Goal: Task Accomplishment & Management: Complete application form

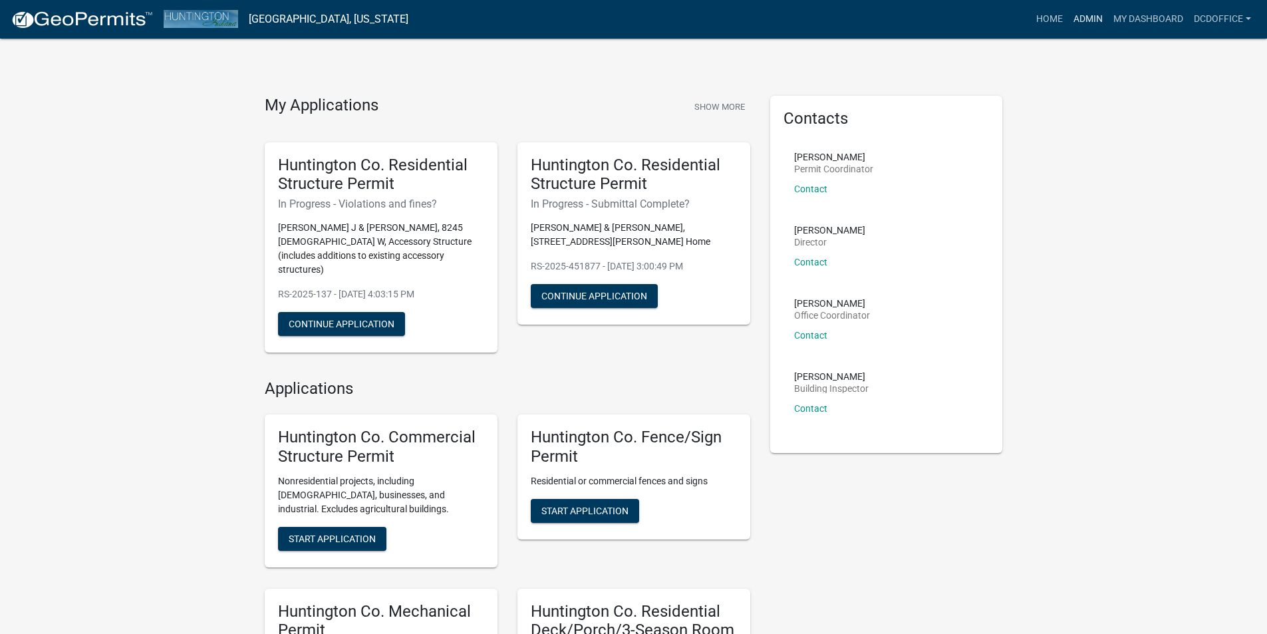
click at [1082, 21] on link "Admin" at bounding box center [1088, 19] width 40 height 25
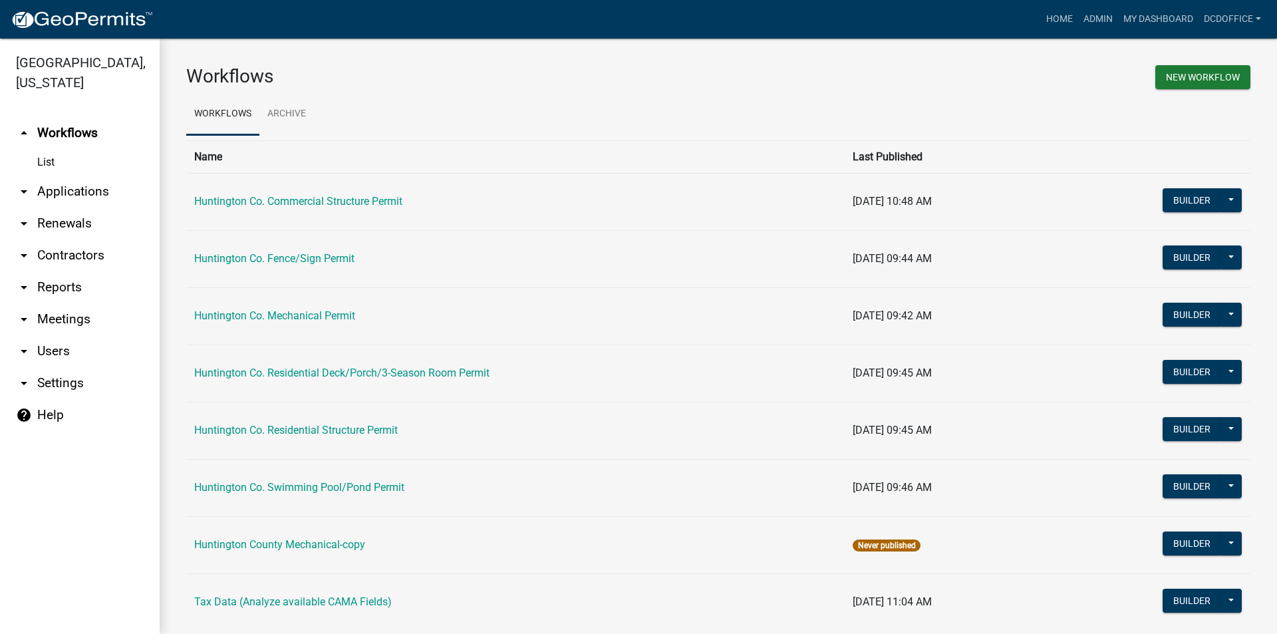
click at [77, 187] on link "arrow_drop_down Applications" at bounding box center [80, 192] width 160 height 32
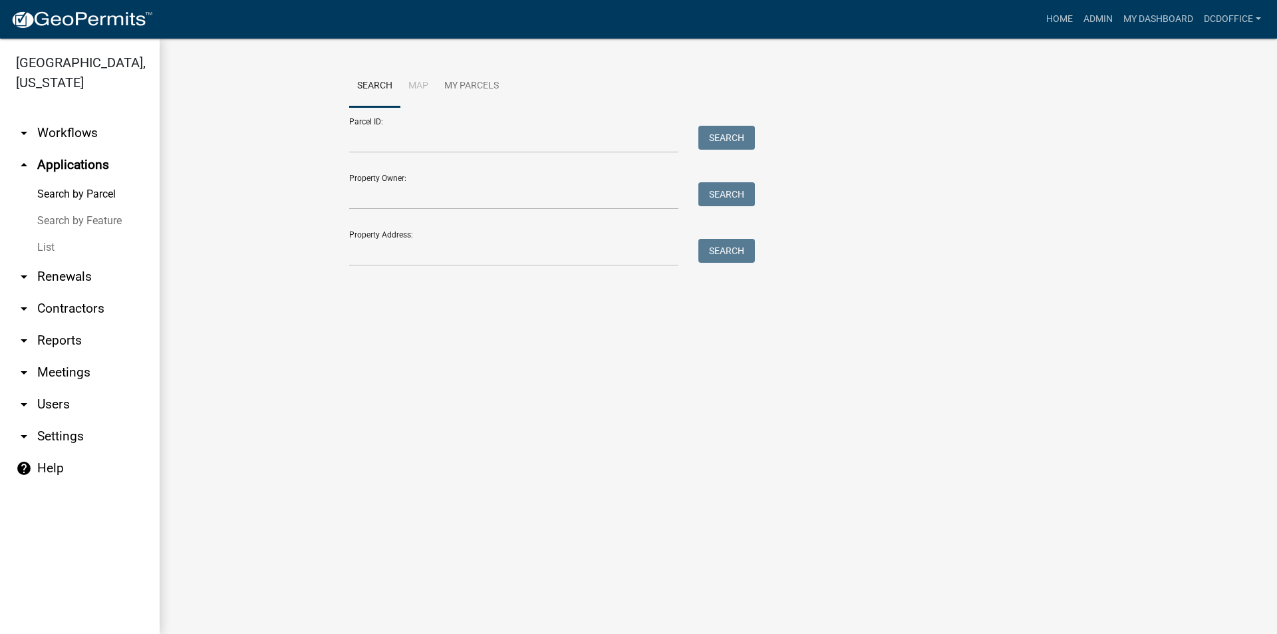
click at [55, 244] on link "List" at bounding box center [80, 247] width 160 height 27
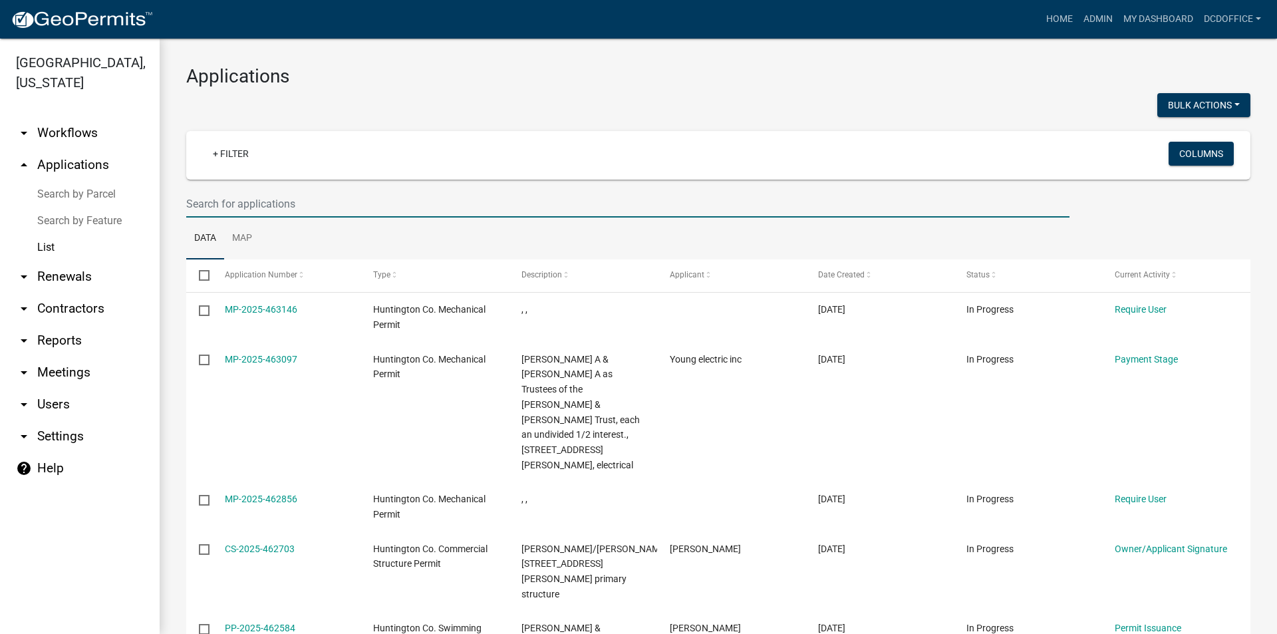
click at [356, 206] on input "text" at bounding box center [627, 203] width 883 height 27
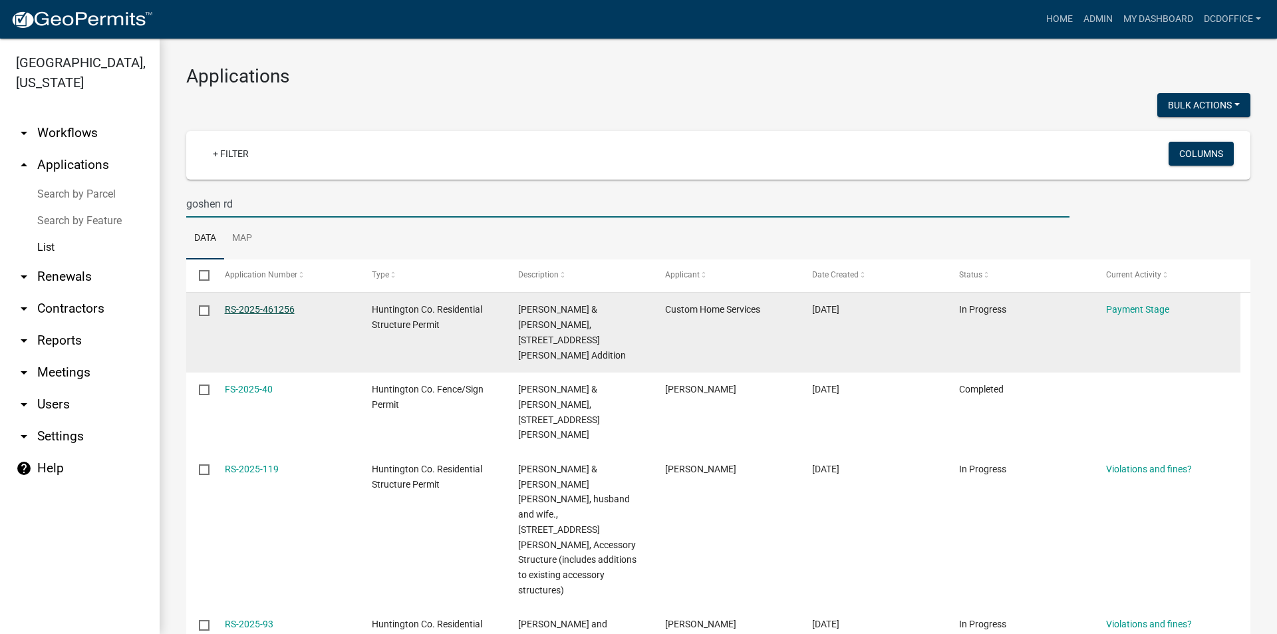
type input "goshen rd"
click at [250, 309] on link "RS-2025-461256" at bounding box center [260, 309] width 70 height 11
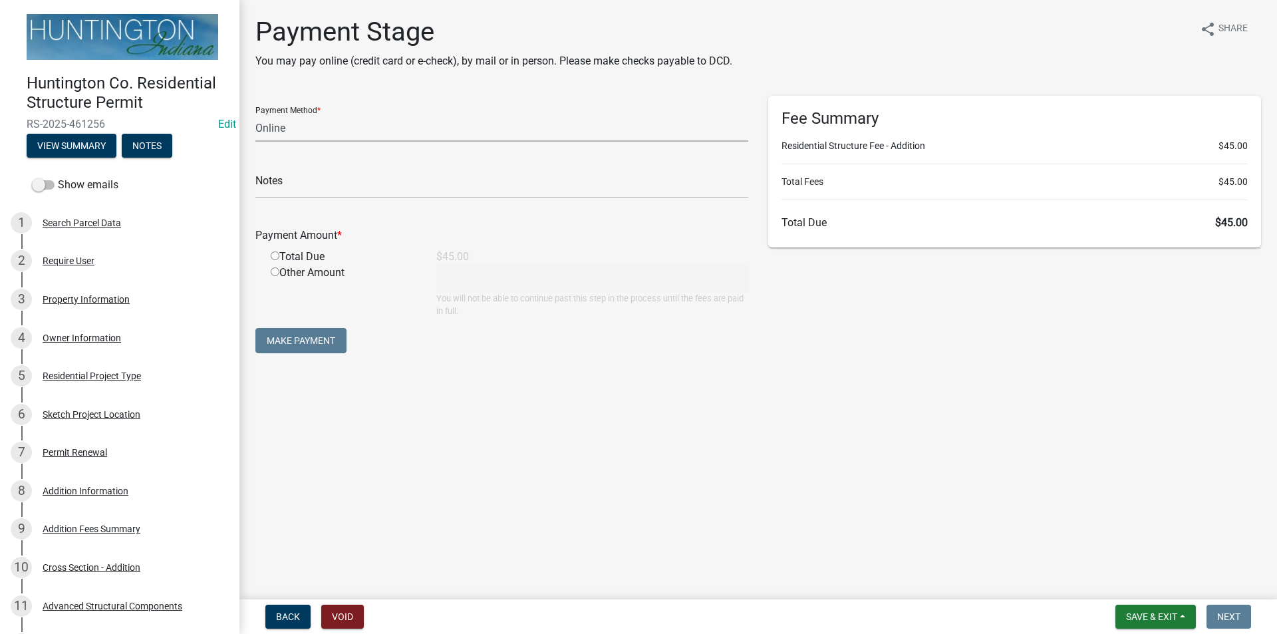
click at [259, 128] on select "Credit Card POS Check Cash Online" at bounding box center [501, 127] width 493 height 27
select select "1: 0"
click at [255, 114] on select "Credit Card POS Check Cash Online" at bounding box center [501, 127] width 493 height 27
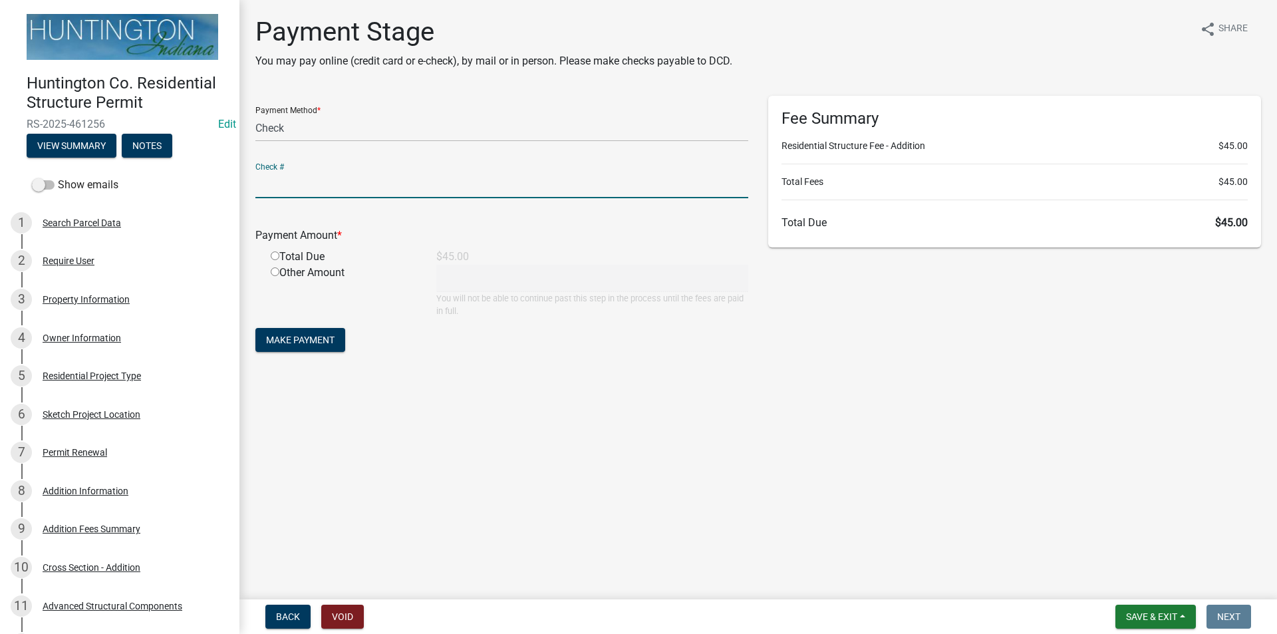
click at [267, 191] on input "text" at bounding box center [501, 184] width 493 height 27
type input "1257"
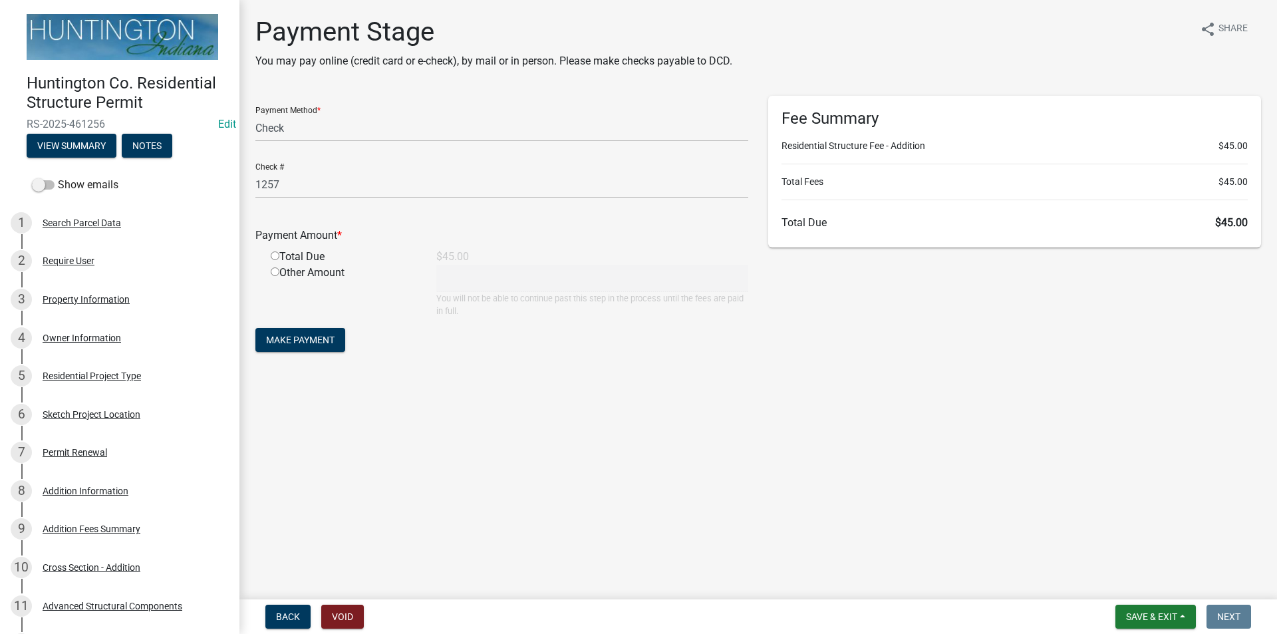
click at [276, 255] on input "radio" at bounding box center [275, 255] width 9 height 9
radio input "true"
type input "45"
click at [285, 334] on span "Make Payment" at bounding box center [300, 339] width 68 height 11
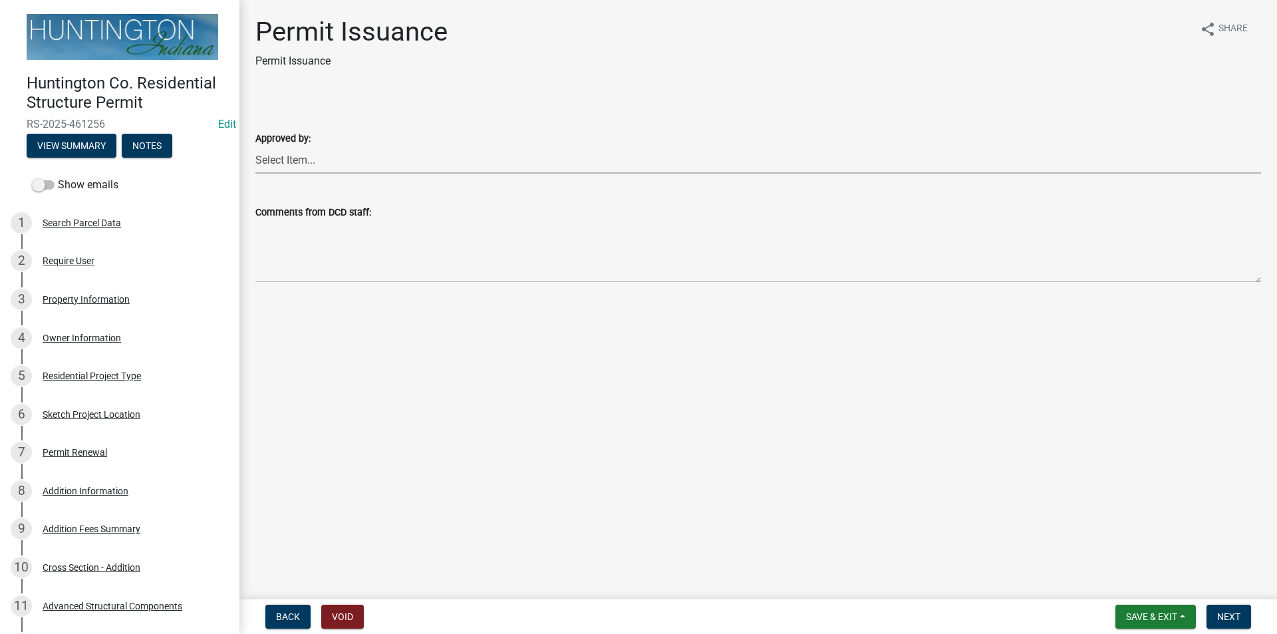
click at [274, 162] on select "Select Item... Kim Hostetler Greg Ricker Jessica Beal Laci Langston" at bounding box center [757, 159] width 1005 height 27
click at [255, 146] on select "Select Item... Kim Hostetler Greg Ricker Jessica Beal Laci Langston" at bounding box center [757, 159] width 1005 height 27
select select "3239478a-f882-4594-90ac-f91e0e438675"
click at [1223, 615] on span "Next" at bounding box center [1228, 616] width 23 height 11
click at [1223, 614] on span "Next" at bounding box center [1228, 616] width 23 height 11
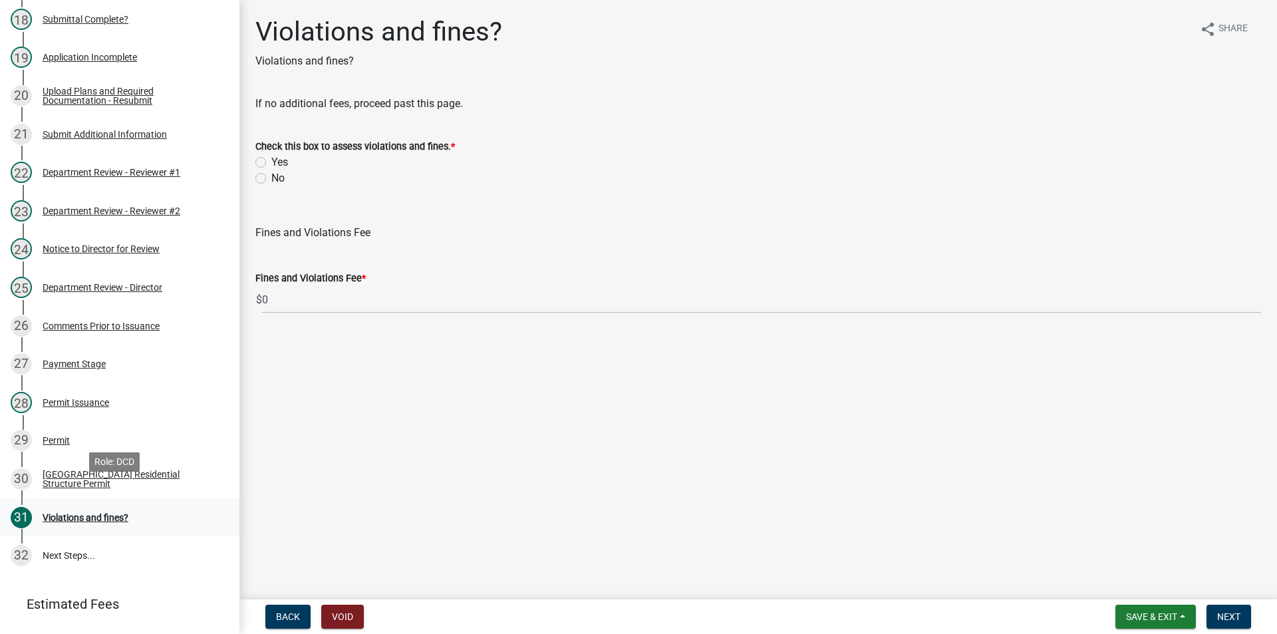
scroll to position [864, 0]
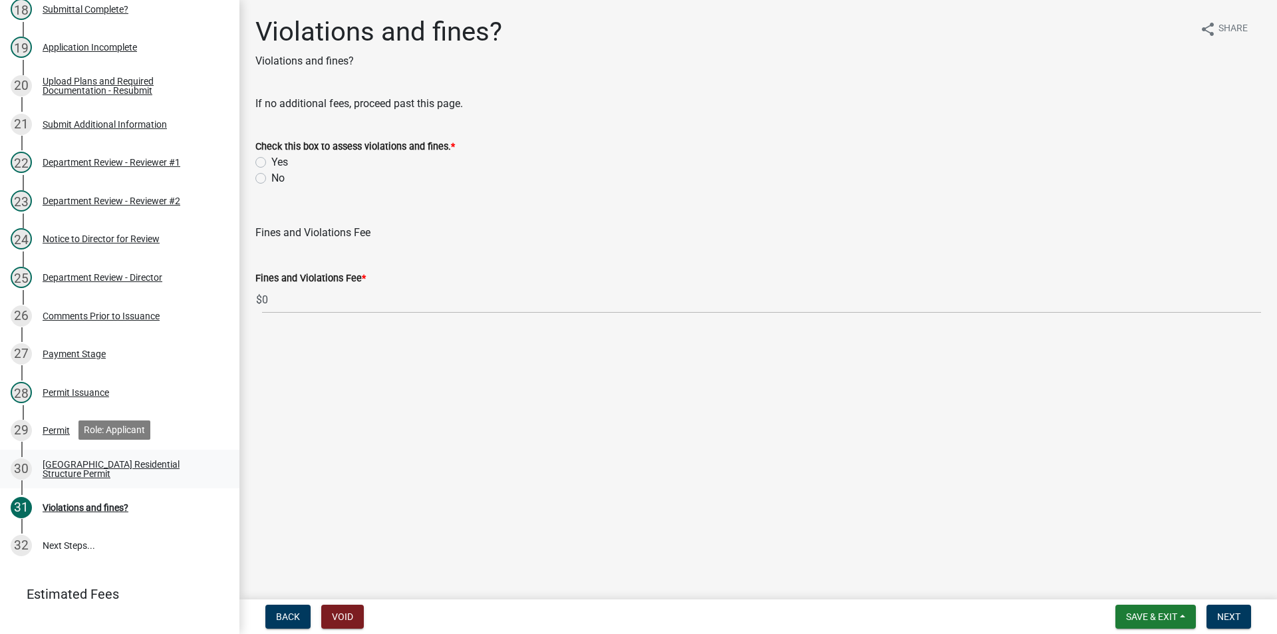
click at [79, 475] on div "Huntington County Residential Structure Permit" at bounding box center [131, 468] width 176 height 19
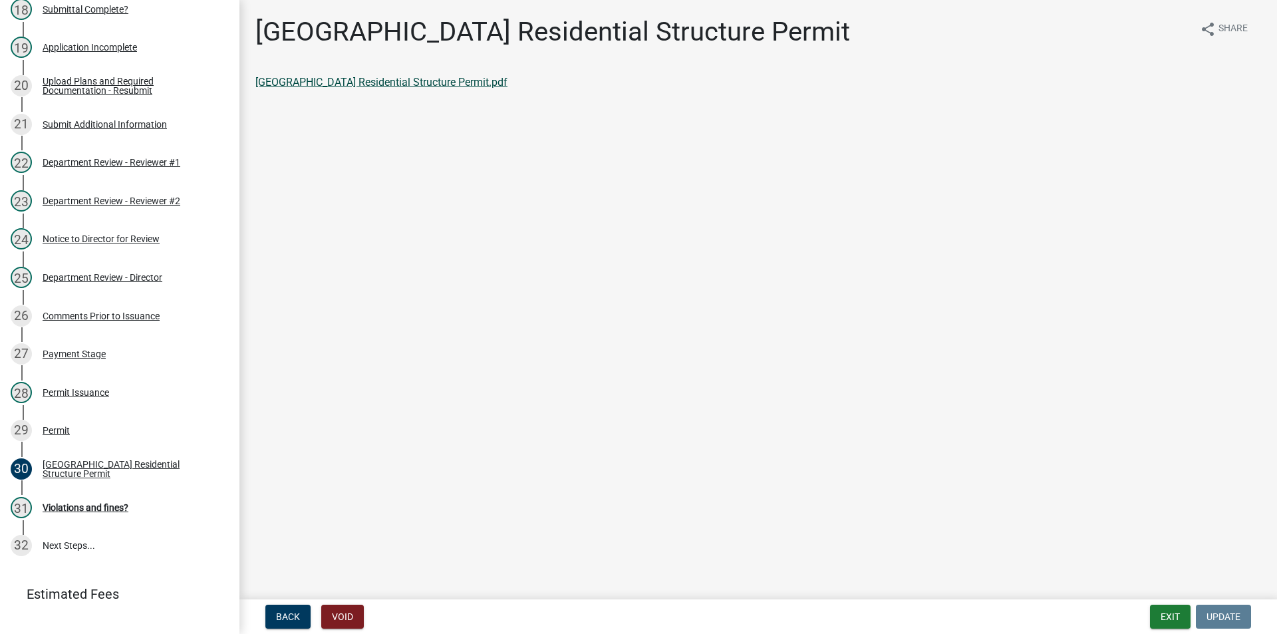
click at [385, 77] on link "Huntington County Residential Structure Permit.pdf" at bounding box center [381, 82] width 252 height 13
click at [70, 509] on div "Violations and fines?" at bounding box center [86, 507] width 86 height 9
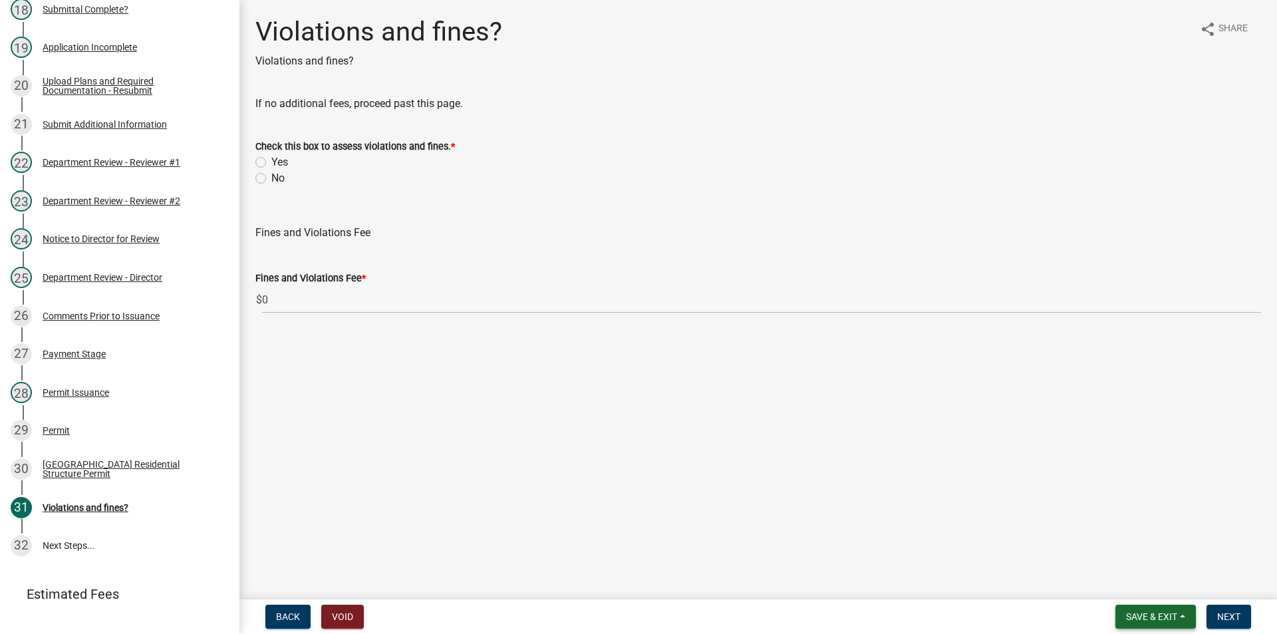
click at [1163, 615] on span "Save & Exit" at bounding box center [1151, 616] width 51 height 11
click at [1106, 584] on button "Save & Exit" at bounding box center [1142, 582] width 106 height 32
